Goal: Complete application form

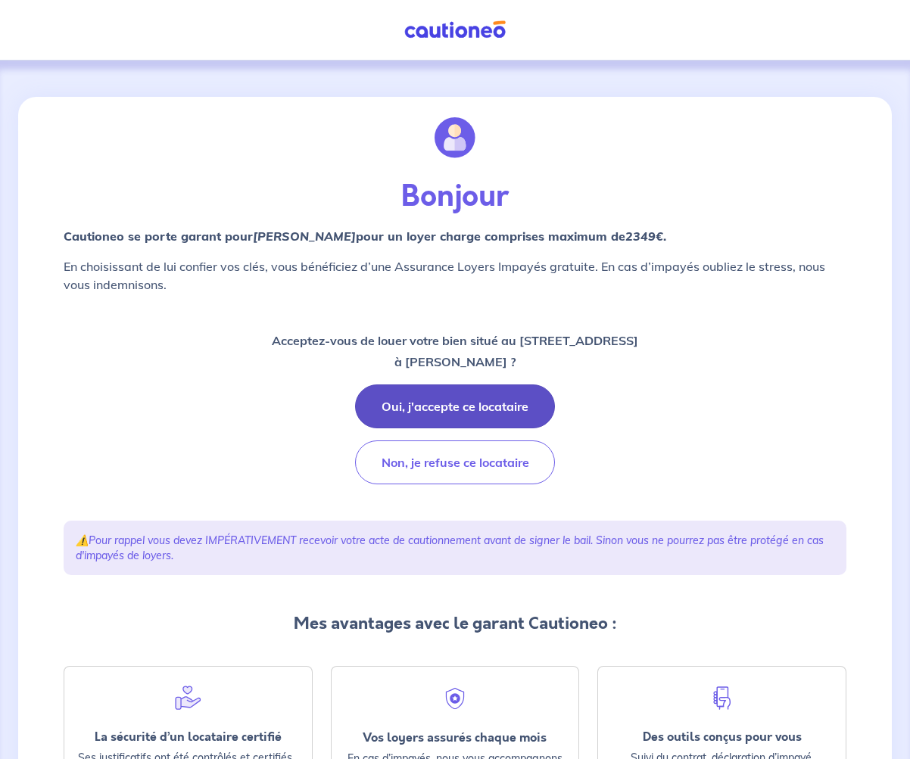
click at [468, 410] on button "Oui, j'accepte ce locataire" at bounding box center [455, 406] width 200 height 44
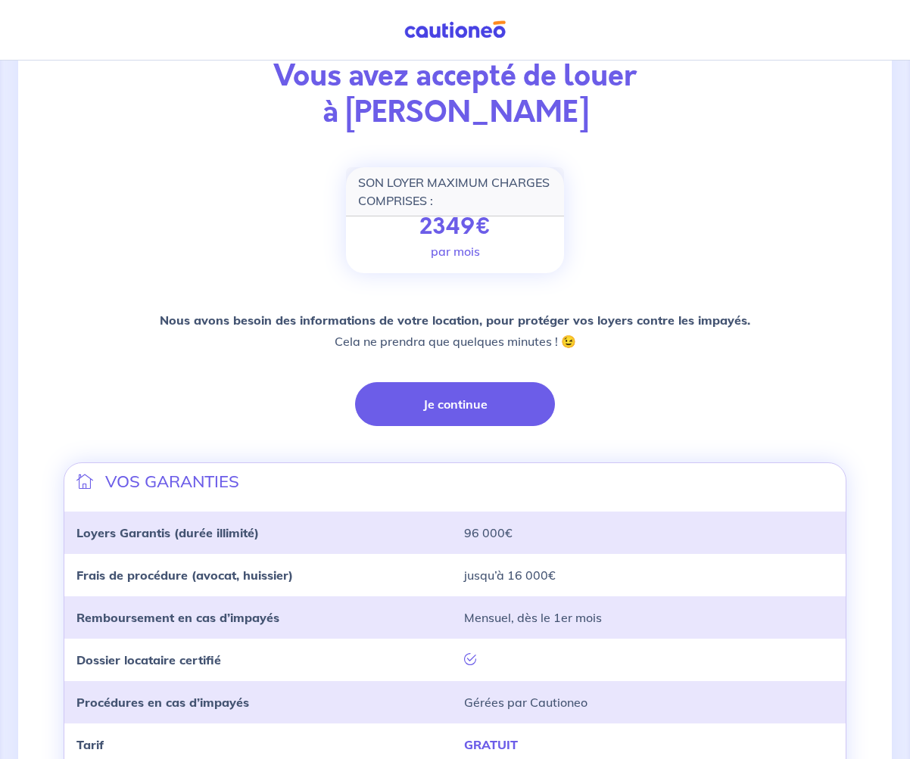
scroll to position [98, 0]
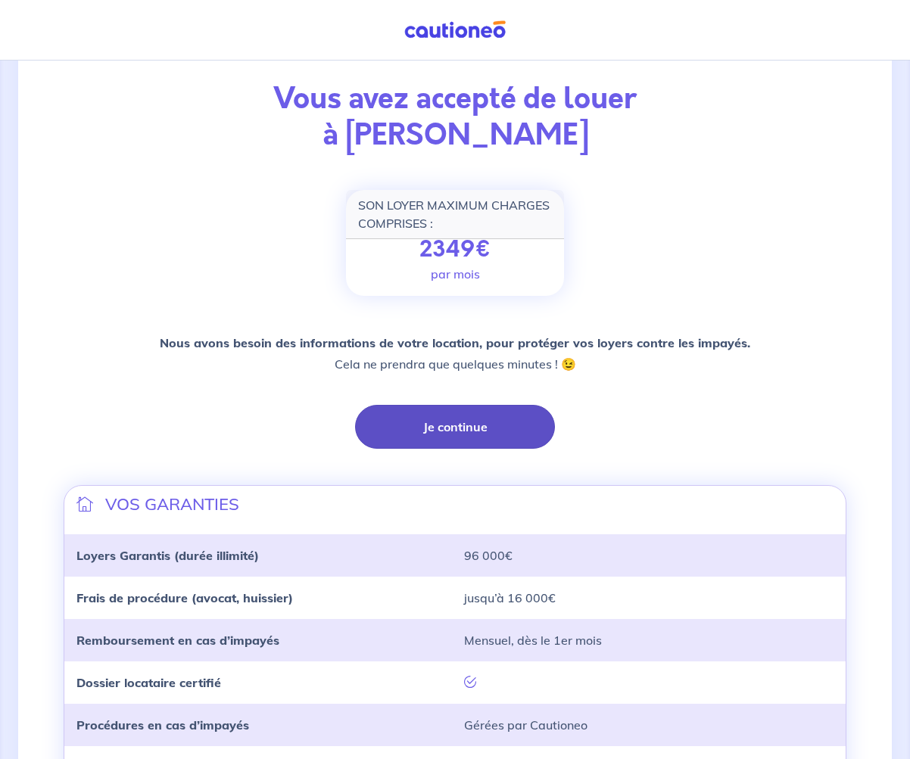
click at [465, 424] on button "Je continue" at bounding box center [455, 427] width 200 height 44
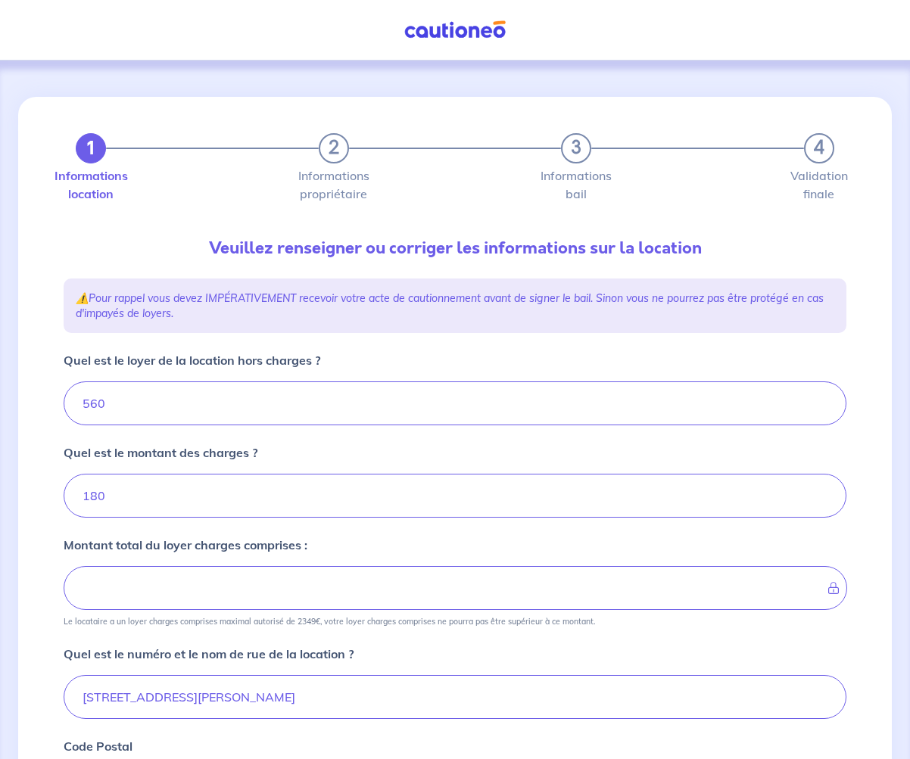
type input "740"
